Goal: Information Seeking & Learning: Learn about a topic

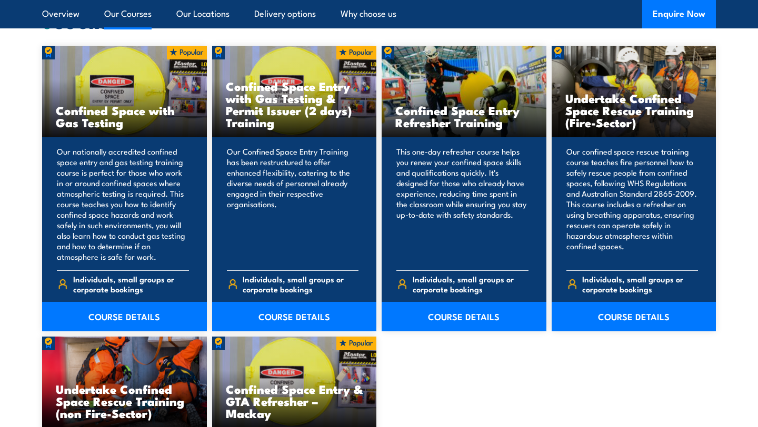
scroll to position [848, 0]
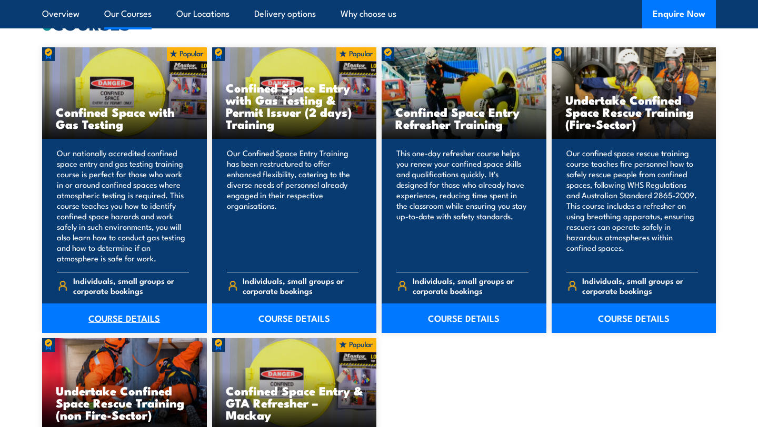
click at [106, 320] on link "COURSE DETAILS" at bounding box center [124, 318] width 165 height 29
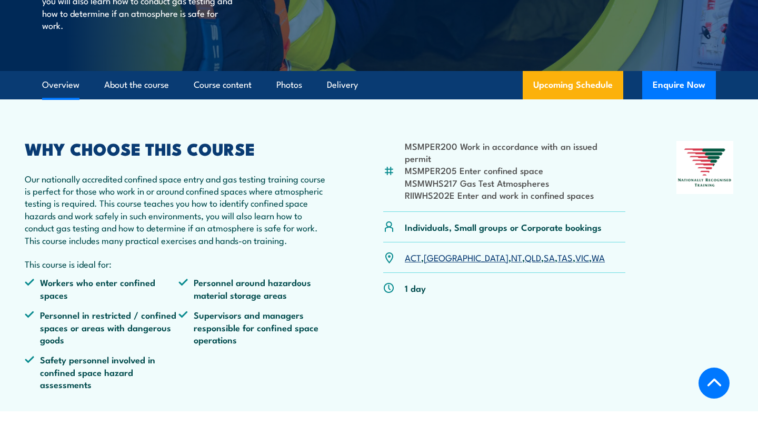
scroll to position [270, 0]
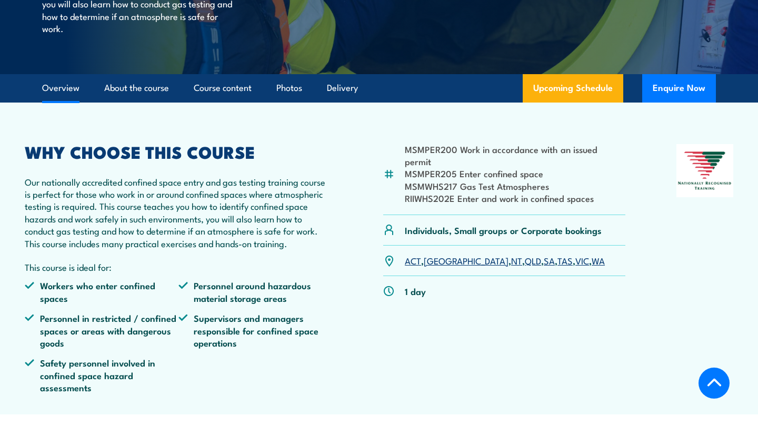
click at [525, 254] on link "QLD" at bounding box center [533, 260] width 16 height 13
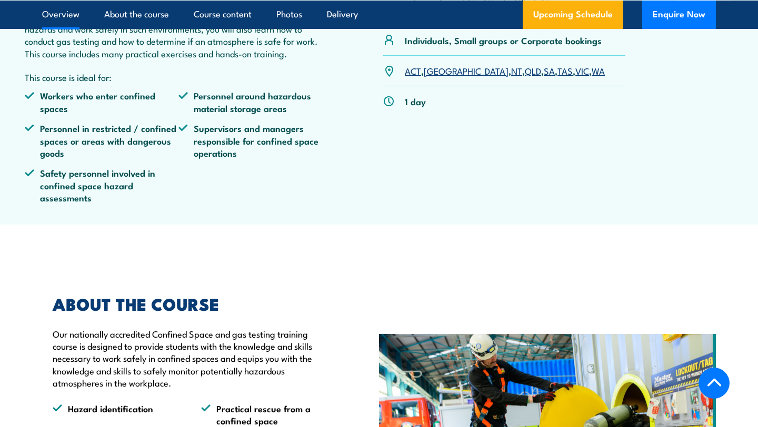
scroll to position [476, 0]
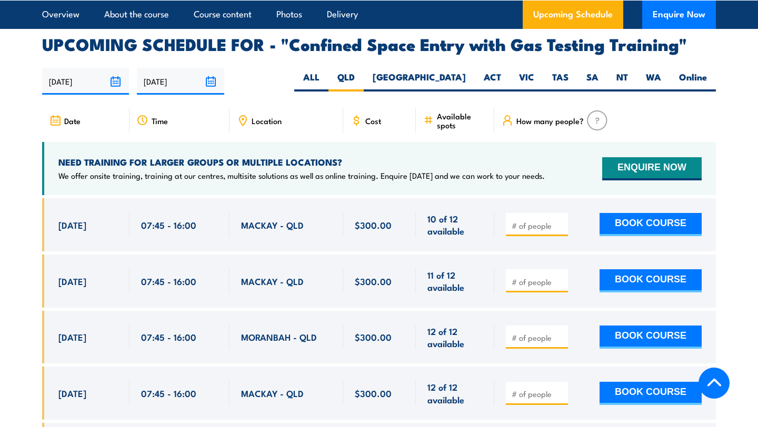
scroll to position [1870, 0]
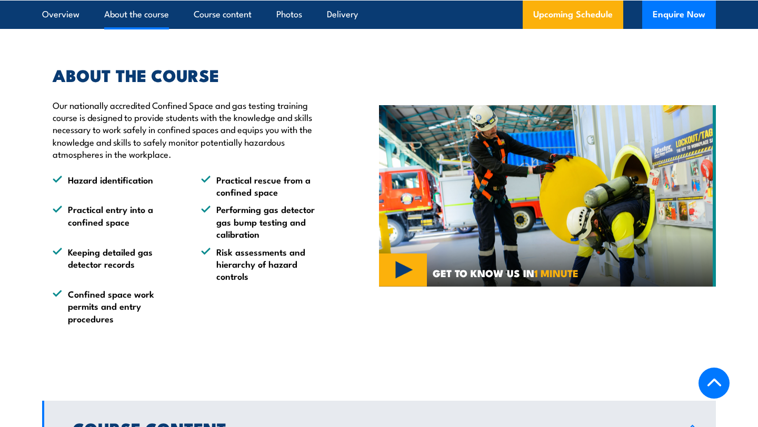
scroll to position [688, 0]
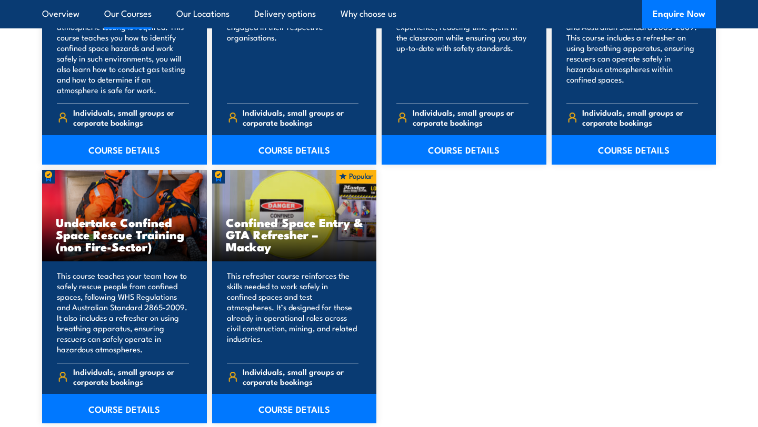
scroll to position [1024, 0]
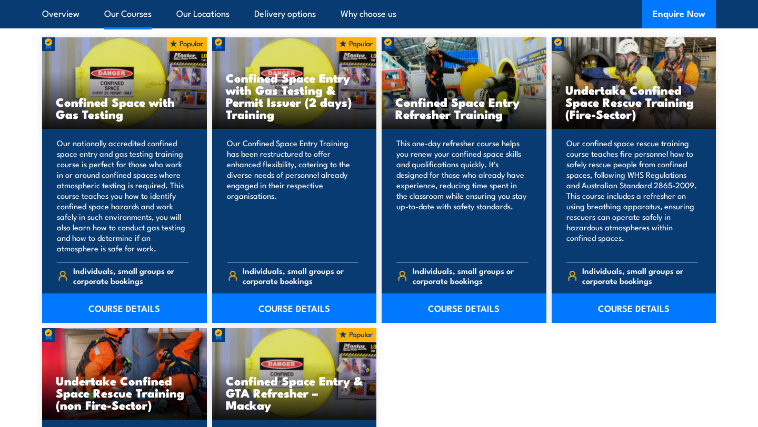
scroll to position [863, 0]
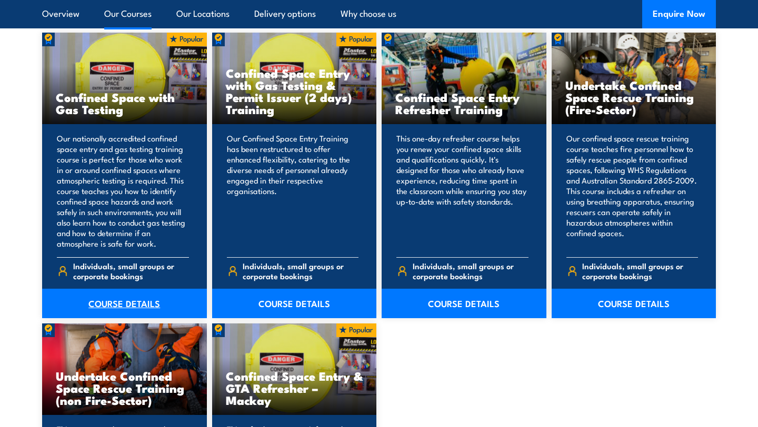
click at [116, 306] on link "COURSE DETAILS" at bounding box center [124, 303] width 165 height 29
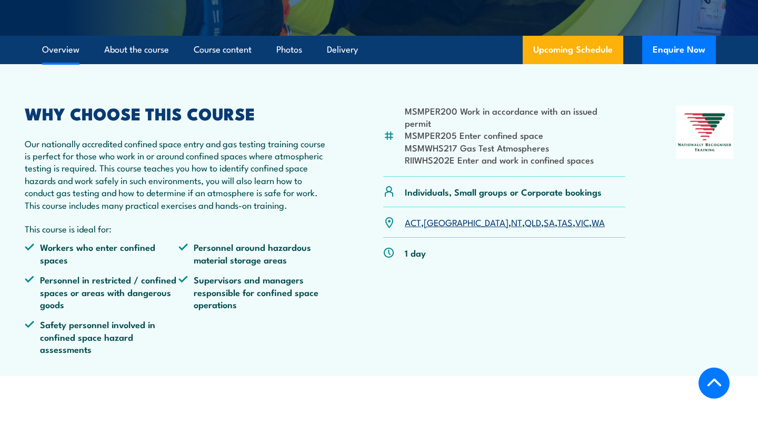
scroll to position [308, 0]
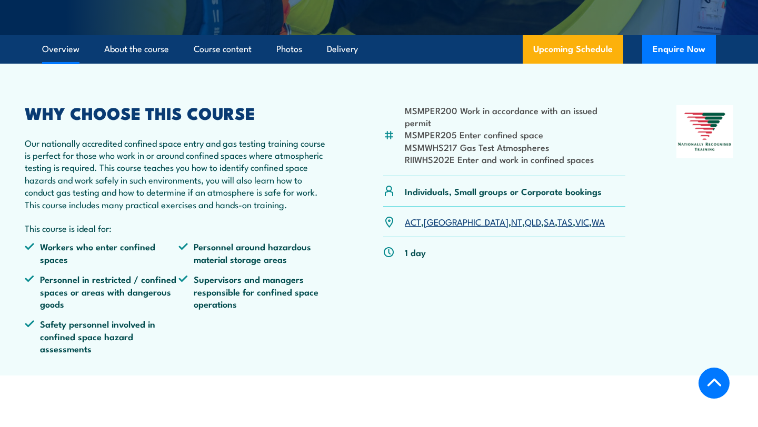
click at [511, 215] on link "NT" at bounding box center [516, 221] width 11 height 13
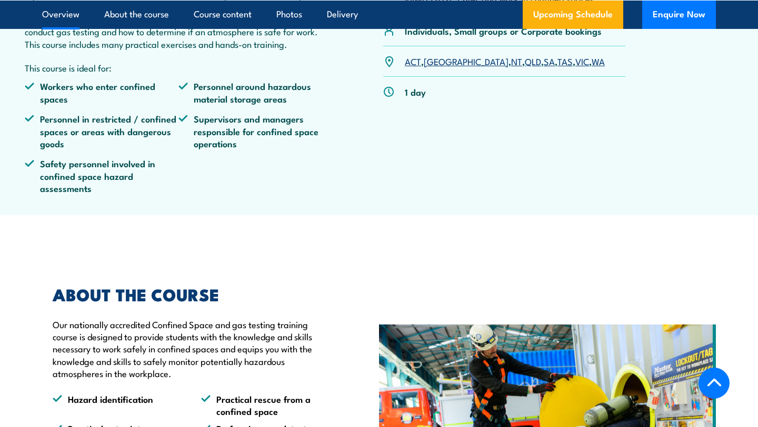
scroll to position [516, 0]
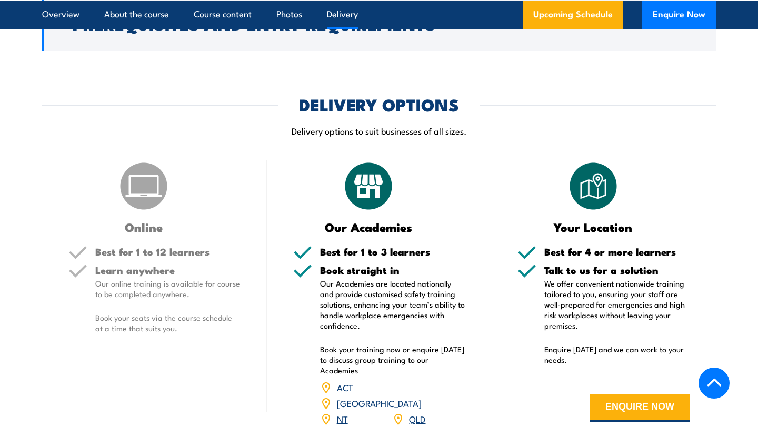
scroll to position [1423, 0]
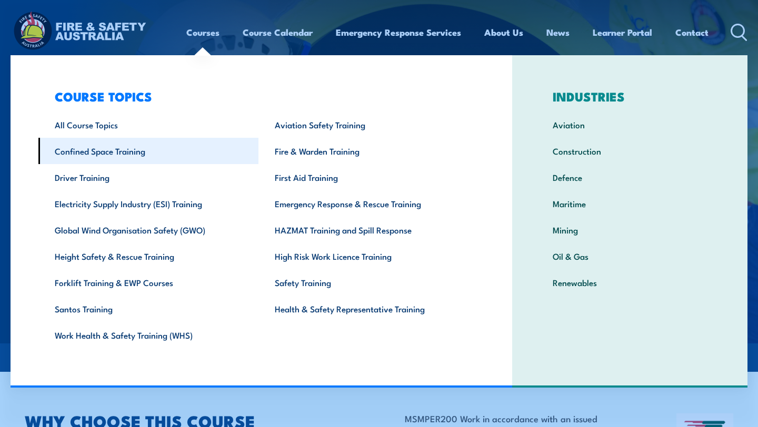
click at [112, 149] on link "Confined Space Training" at bounding box center [148, 151] width 220 height 26
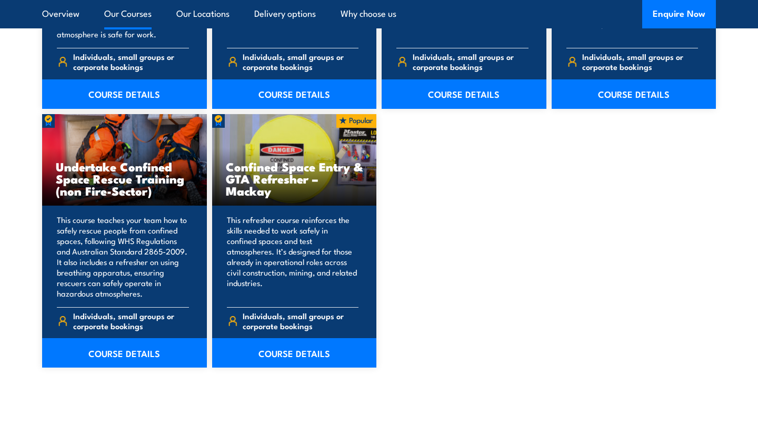
scroll to position [1085, 0]
